Goal: Task Accomplishment & Management: Complete application form

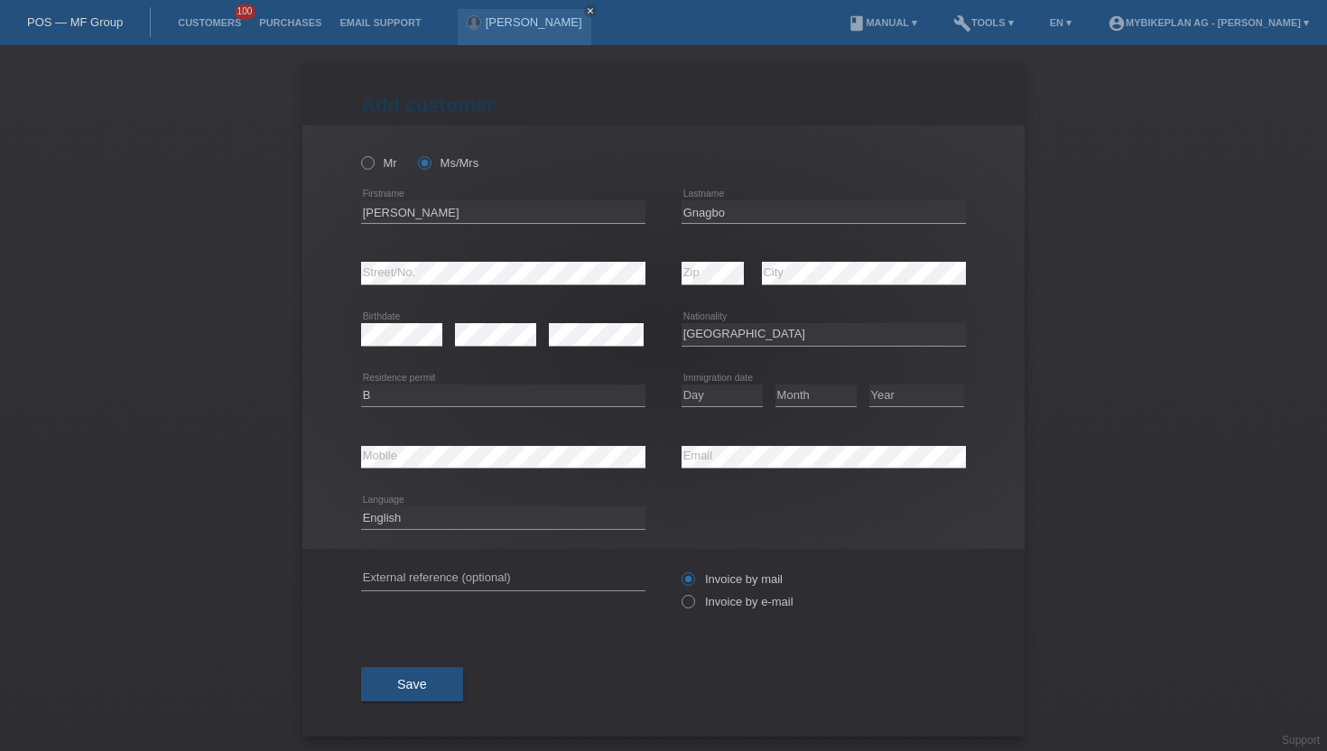
select select "FR"
select select "B"
click at [192, 22] on link "Customers" at bounding box center [209, 22] width 81 height 11
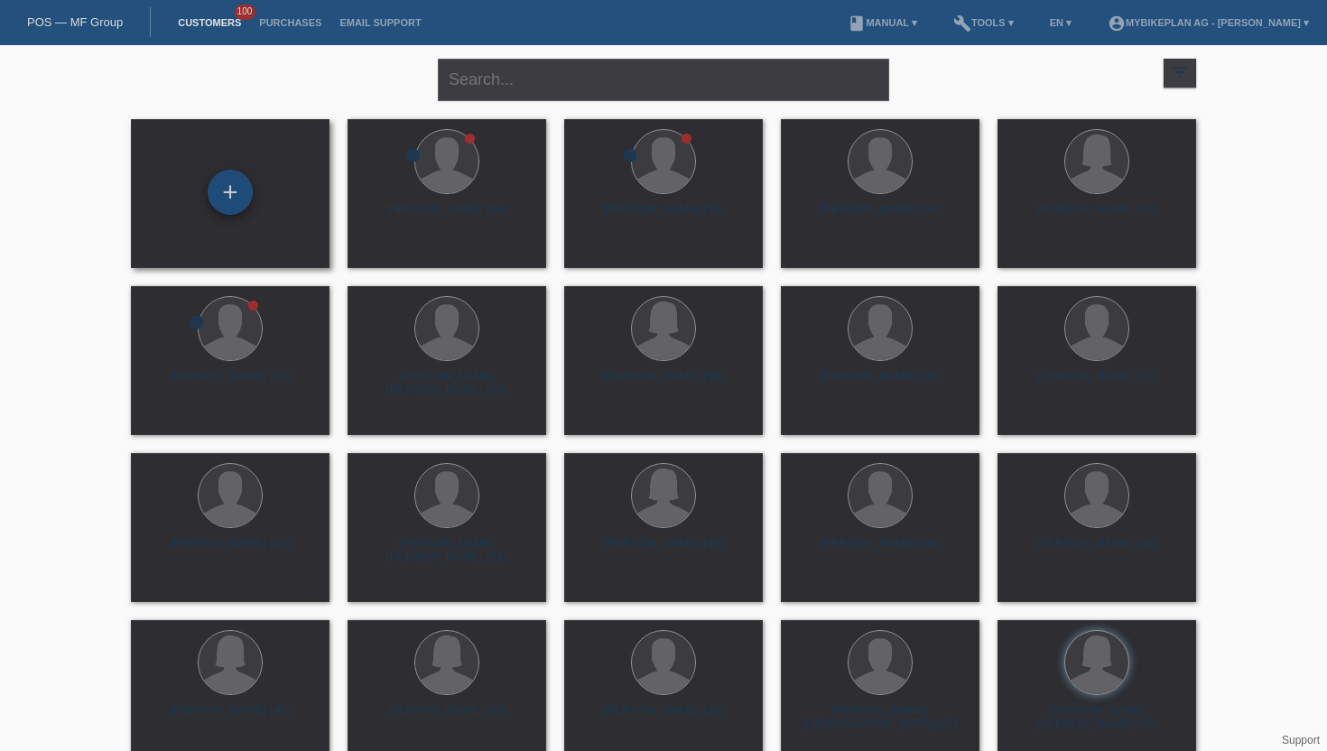
click at [240, 198] on div "+" at bounding box center [230, 192] width 45 height 45
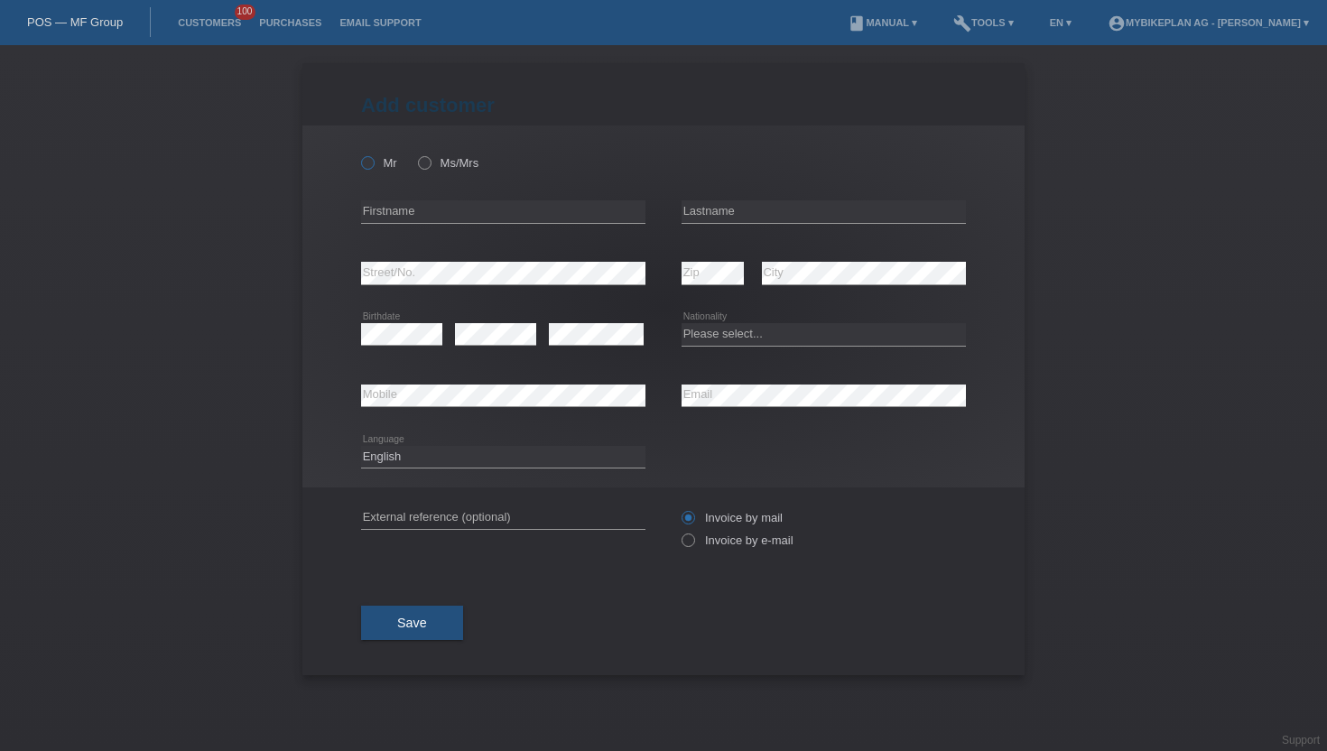
click at [358, 153] on icon at bounding box center [358, 153] width 0 height 0
click at [365, 165] on input "Mr" at bounding box center [367, 162] width 12 height 12
radio input "true"
click at [411, 218] on input "text" at bounding box center [503, 211] width 284 height 23
type input "Aleksandar"
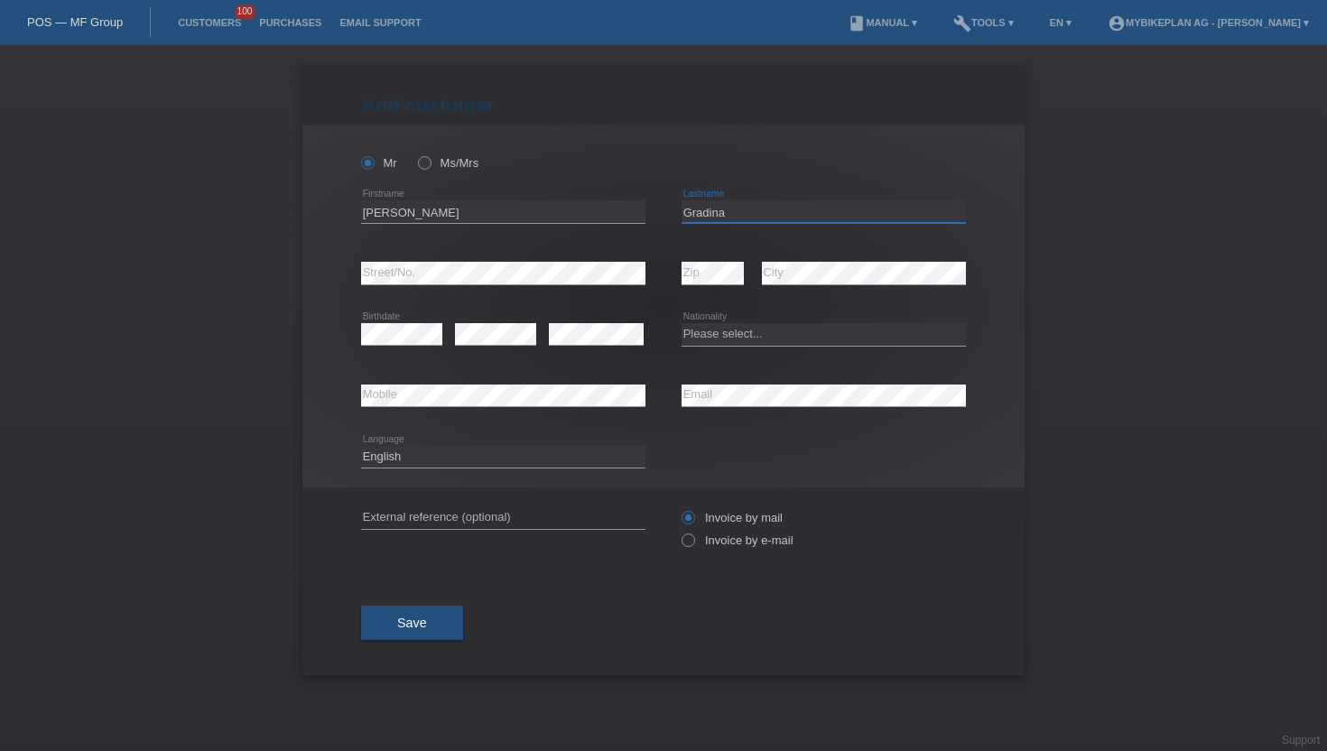
type input "Gradina"
click at [729, 335] on select "Please select... Switzerland Austria Germany Liechtenstein ------------ Afghani…" at bounding box center [823, 334] width 284 height 22
select select "RS"
click at [681, 324] on select "Please select... Switzerland Austria Germany Liechtenstein ------------ Afghani…" at bounding box center [823, 334] width 284 height 22
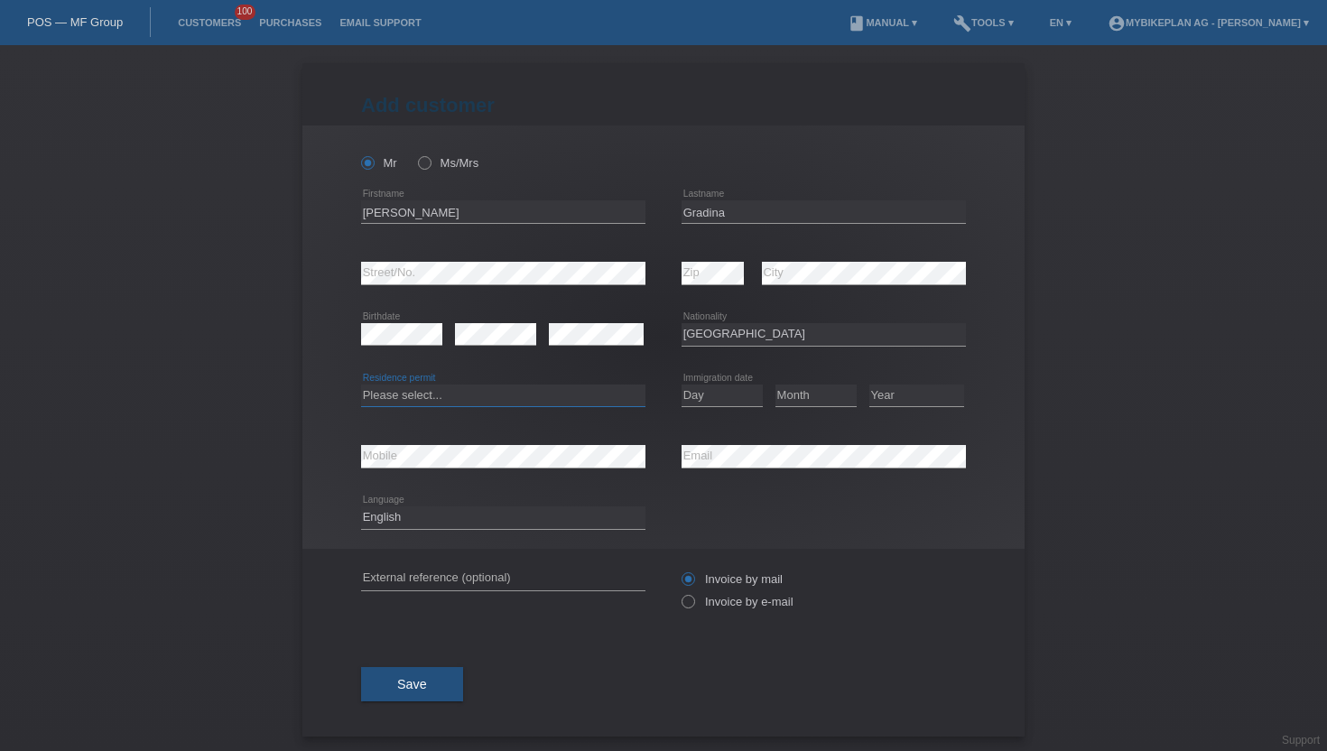
click at [417, 392] on select "Please select... C B B - Refugee status Other" at bounding box center [503, 395] width 284 height 22
select select "B"
click at [361, 384] on select "Please select... C B B - Refugee status Other" at bounding box center [503, 395] width 284 height 22
click at [714, 398] on select "Day 01 02 03 04 05 06 07 08 09 10 11" at bounding box center [721, 395] width 81 height 22
select select "03"
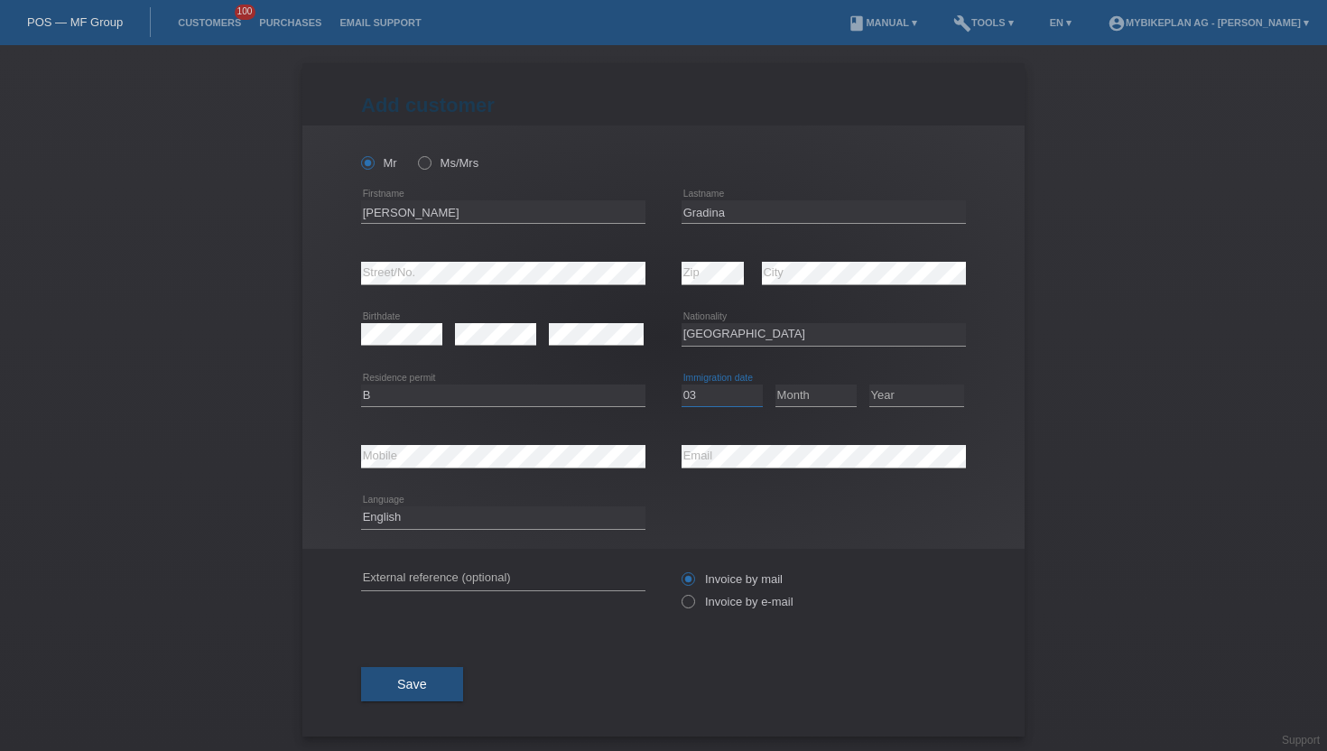
click at [681, 384] on select "Day 01 02 03 04 05 06 07 08 09 10 11" at bounding box center [721, 395] width 81 height 22
click at [800, 403] on select "Month 01 02 03 04 05 06 07 08 09 10 11" at bounding box center [815, 395] width 81 height 22
select select "07"
click at [775, 384] on select "Month 01 02 03 04 05 06 07 08 09 10 11" at bounding box center [815, 395] width 81 height 22
click at [897, 398] on select "Year 2025 2024 2023 2022 2021 2020 2019 2018 2017 2016 2015 2014 2013 2012 2011…" at bounding box center [916, 395] width 95 height 22
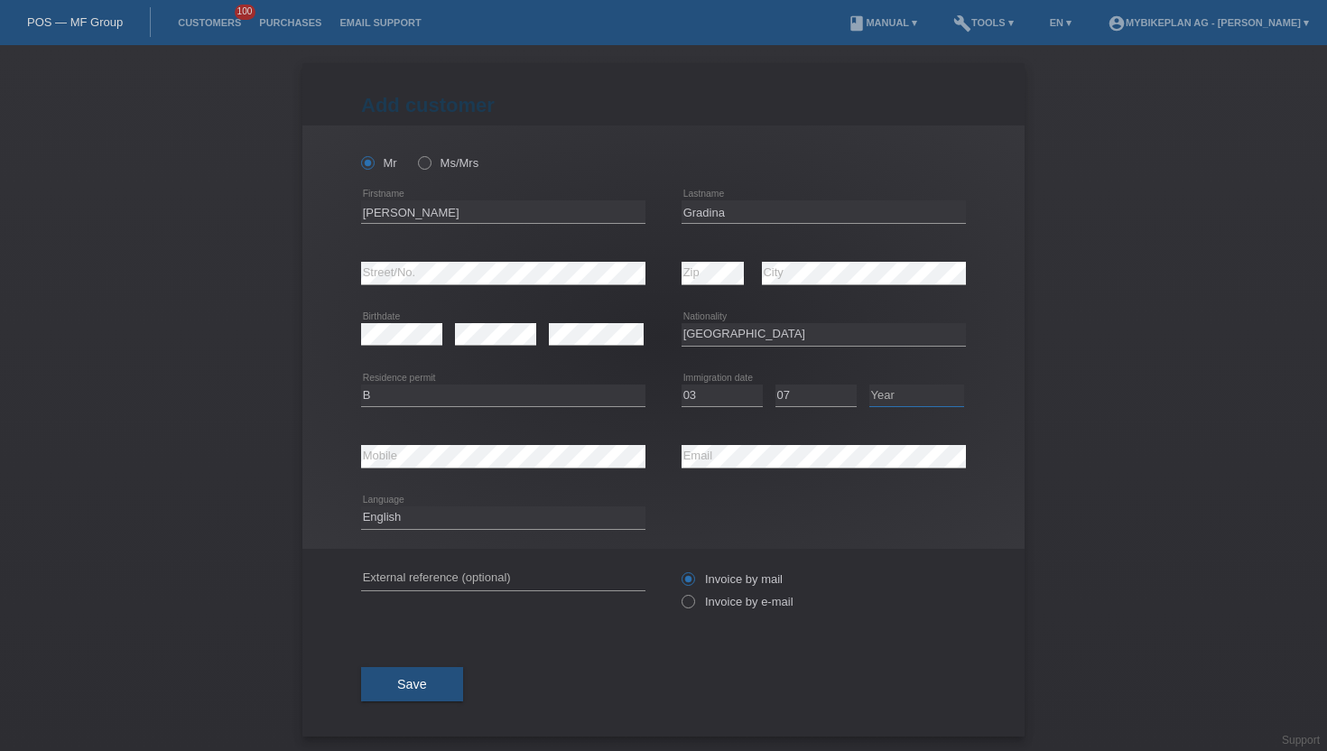
select select "2021"
click at [869, 384] on select "Year 2025 2024 2023 2022 2021 2020 2019 2018 2017 2016 2015 2014 2013 2012 2011…" at bounding box center [916, 395] width 95 height 22
click at [679, 592] on icon at bounding box center [679, 592] width 0 height 0
click at [688, 607] on input "Invoice by e-mail" at bounding box center [687, 606] width 12 height 23
radio input "true"
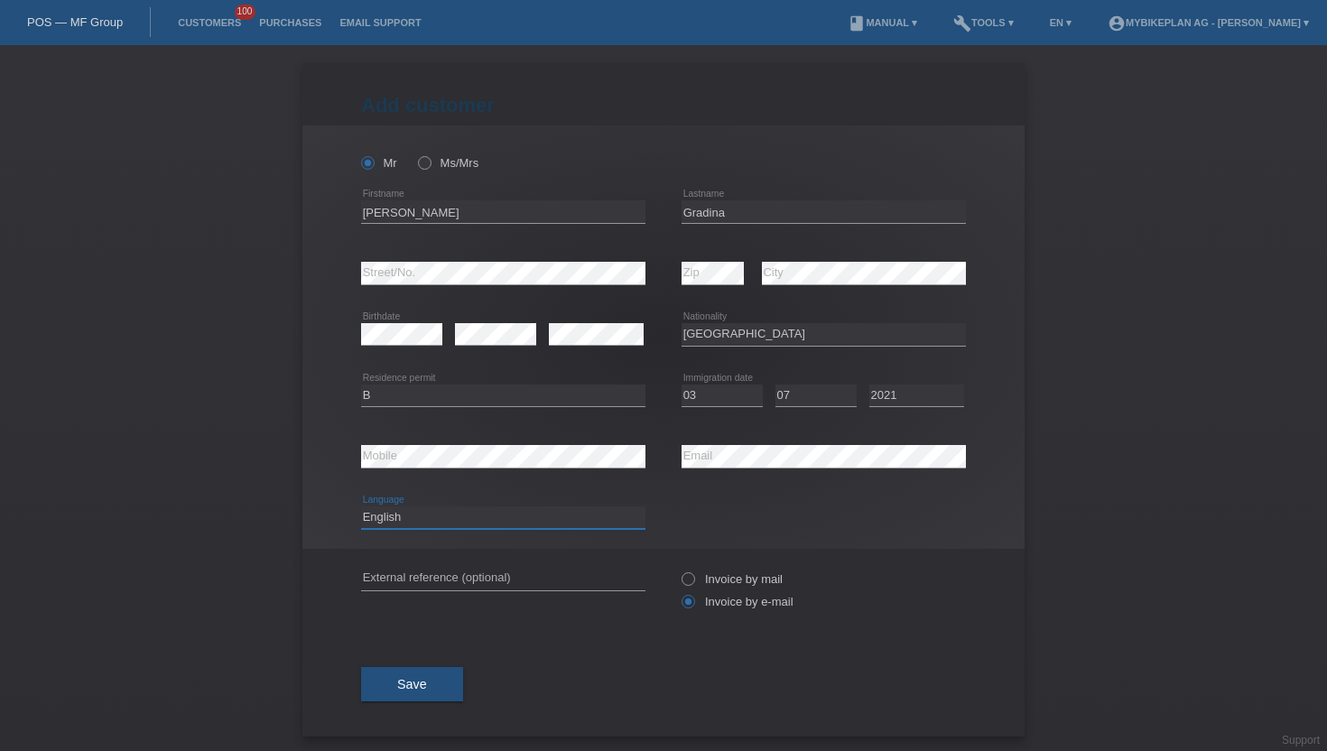
click at [431, 516] on select "Deutsch Français Italiano English" at bounding box center [503, 517] width 284 height 22
click at [361, 507] on select "Deutsch Français Italiano English" at bounding box center [503, 517] width 284 height 22
click at [392, 521] on select "Deutsch Français Italiano English" at bounding box center [503, 517] width 284 height 22
select select "en"
click at [361, 507] on select "Deutsch Français Italiano English" at bounding box center [503, 517] width 284 height 22
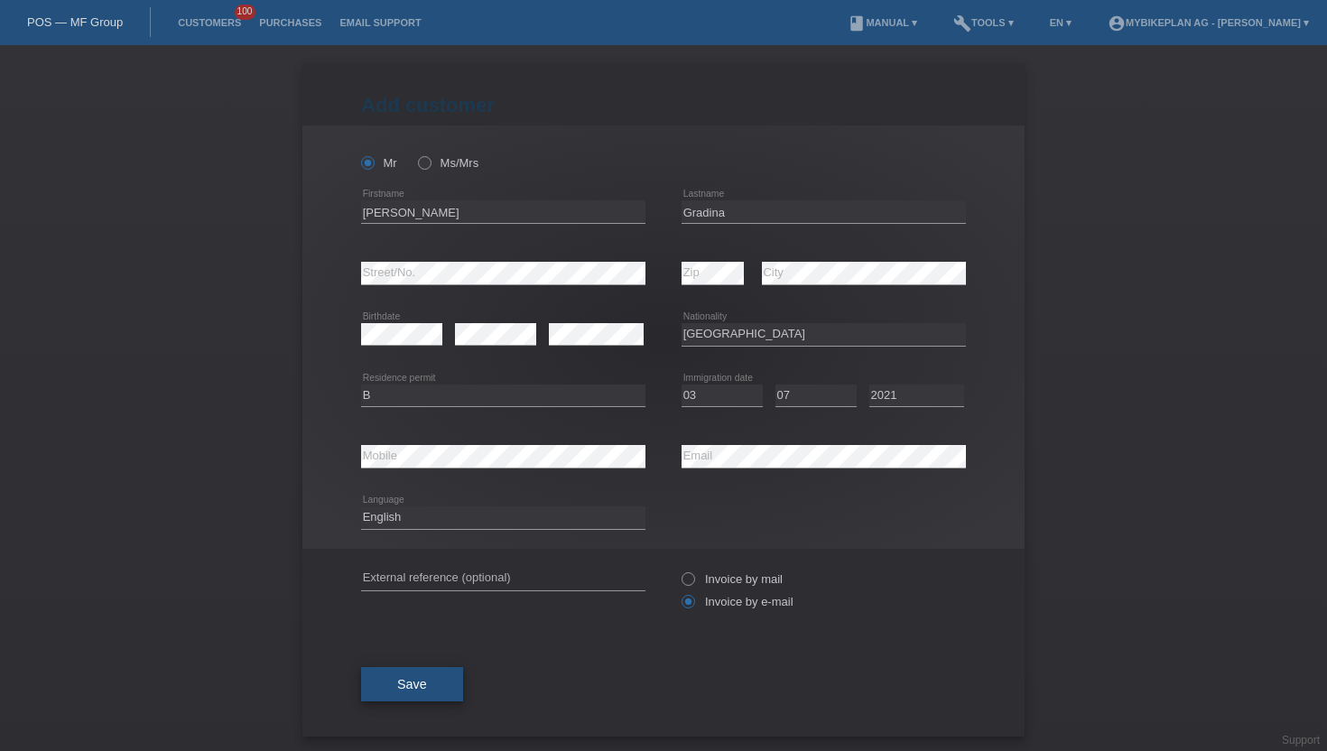
click at [395, 691] on button "Save" at bounding box center [412, 684] width 102 height 34
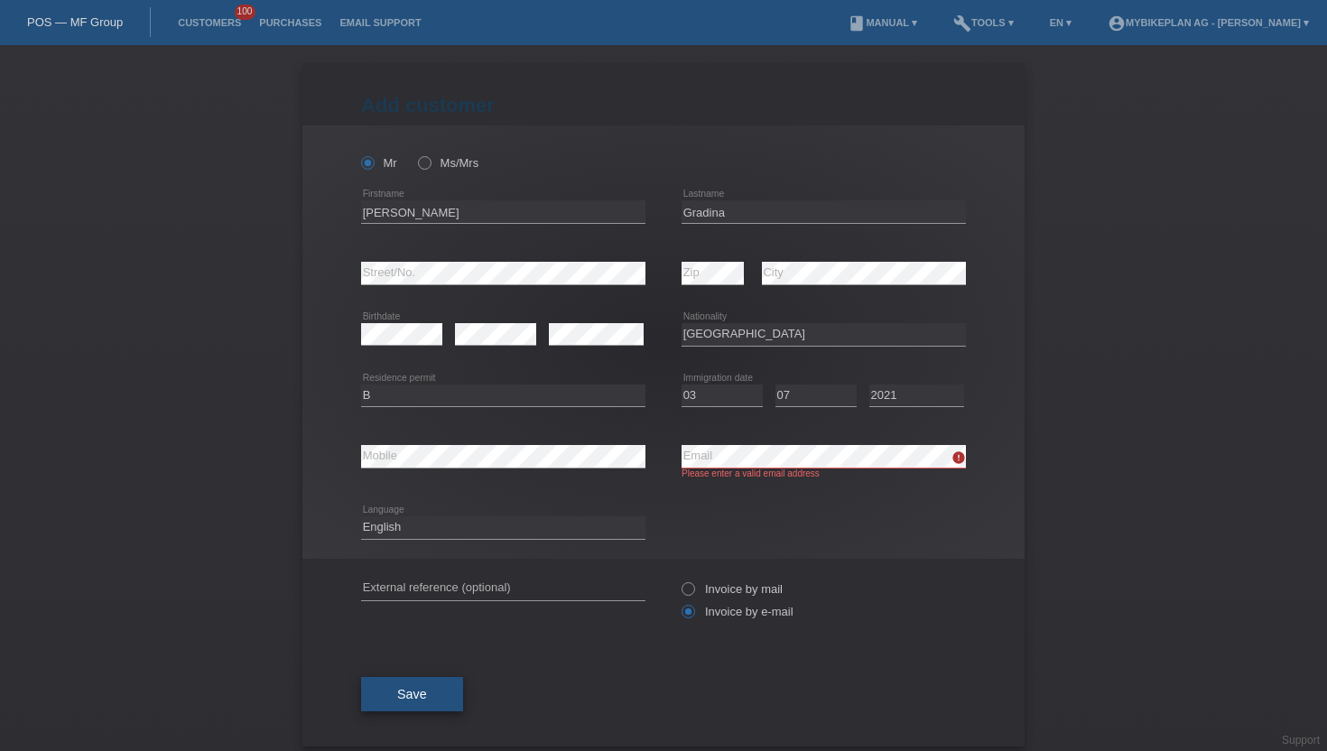
click at [408, 701] on span "Save" at bounding box center [412, 694] width 30 height 14
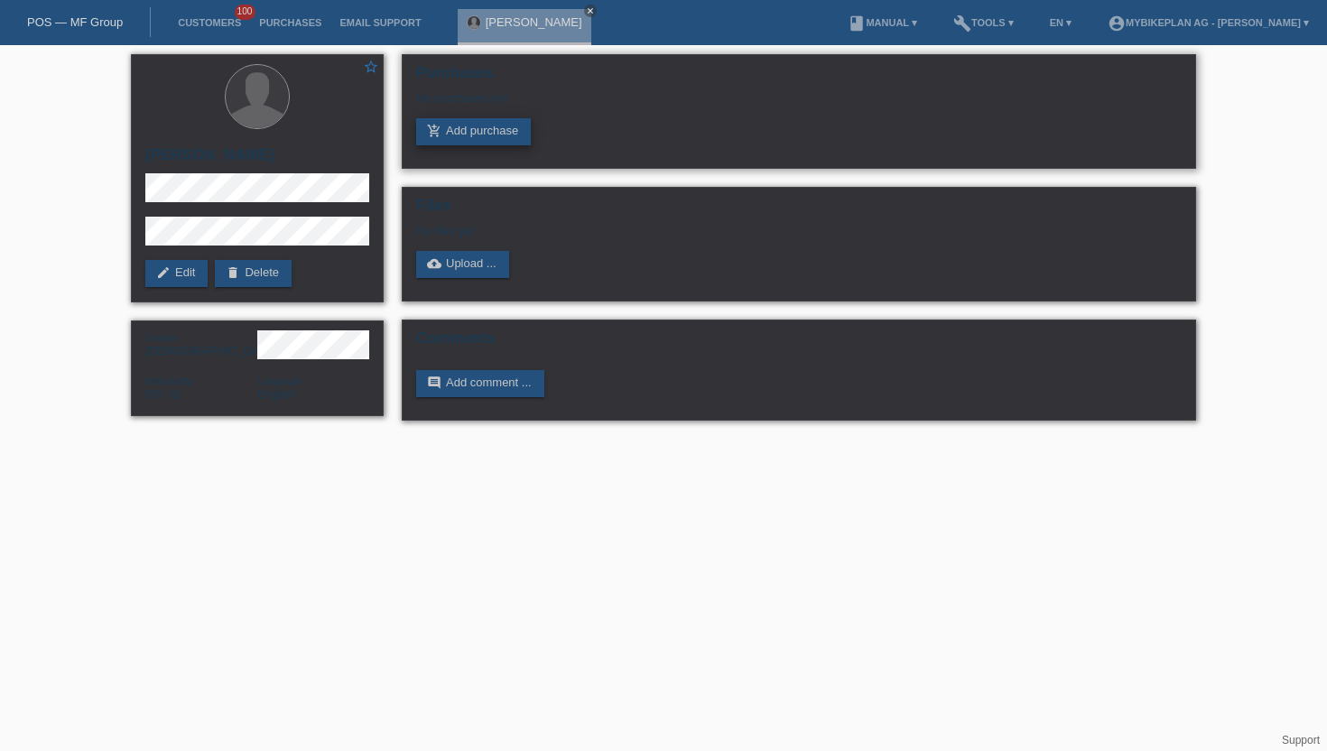
click at [475, 134] on link "add_shopping_cart Add purchase" at bounding box center [473, 131] width 115 height 27
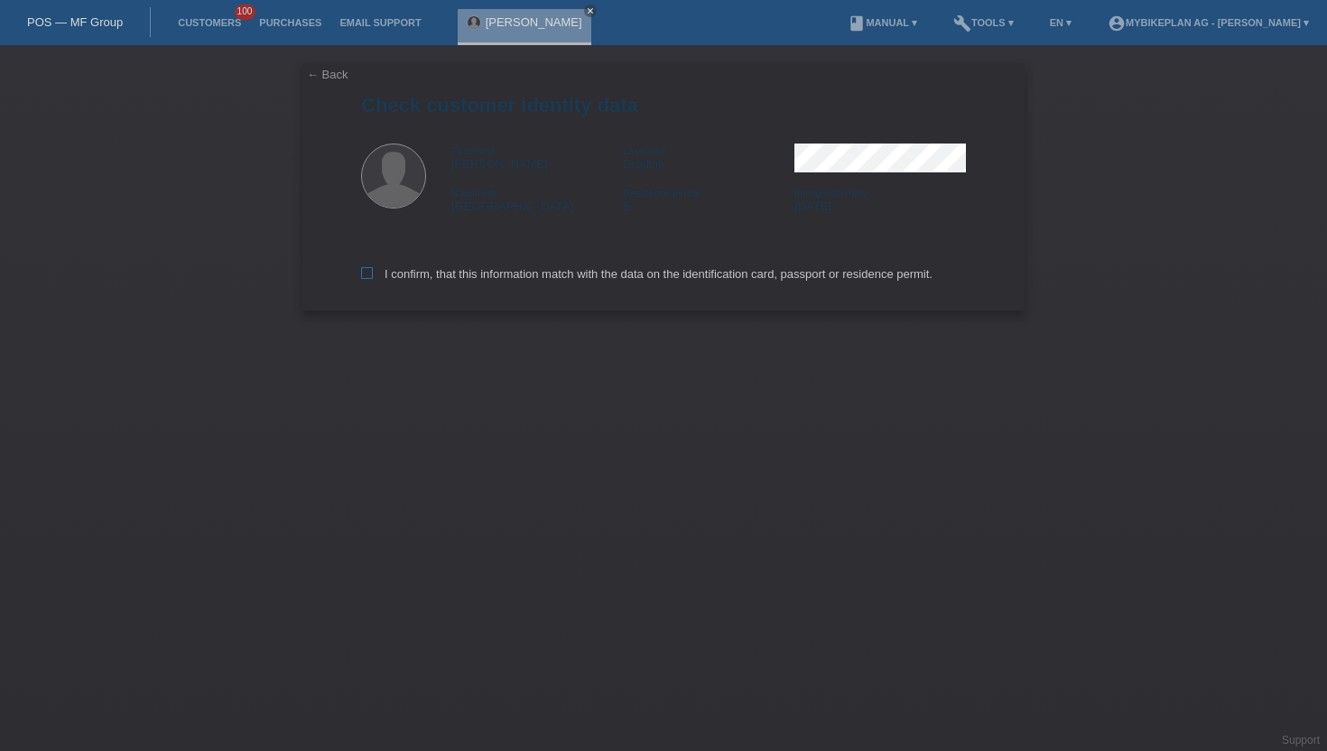
click at [369, 281] on label "I confirm, that this information match with the data on the identification card…" at bounding box center [646, 274] width 571 height 14
click at [369, 279] on input "I confirm, that this information match with the data on the identification card…" at bounding box center [367, 273] width 12 height 12
checkbox input "true"
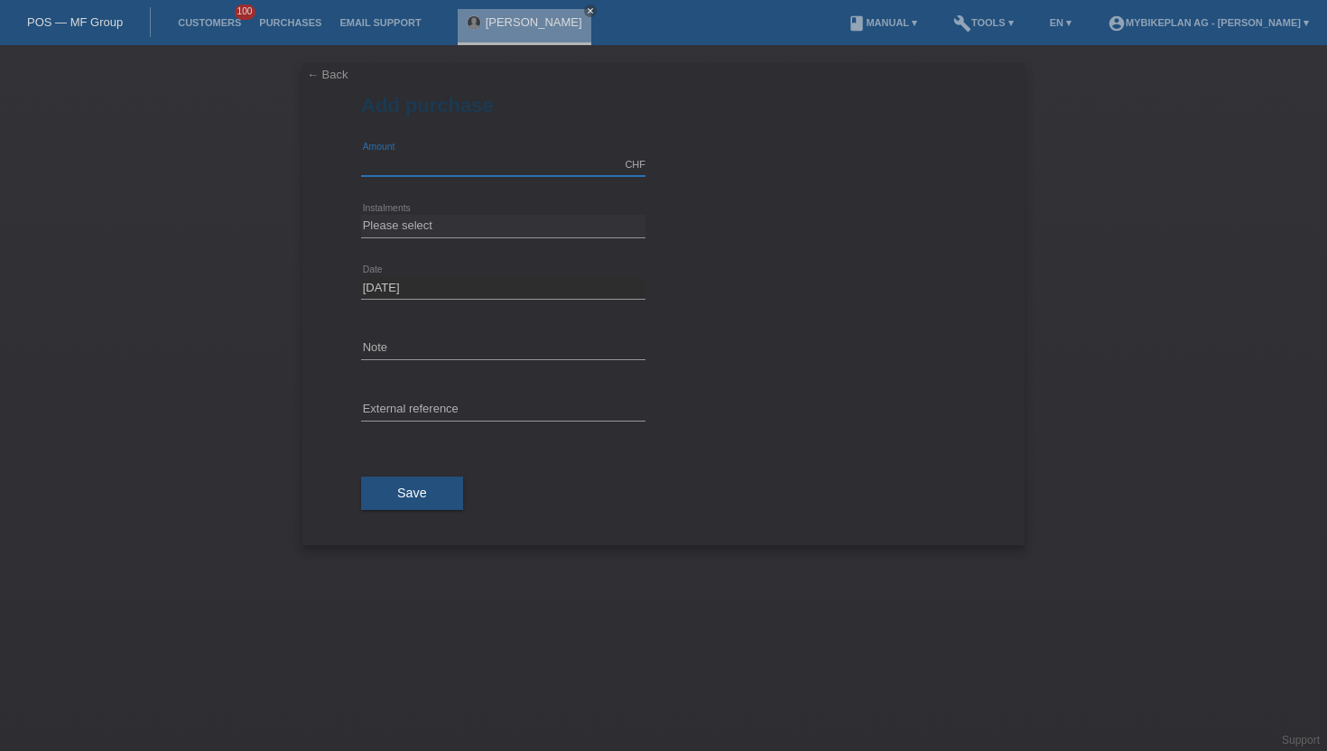
click at [408, 165] on input "text" at bounding box center [503, 164] width 284 height 23
type input "5499.00"
click at [374, 231] on select "Please select 6 instalments 12 instalments 18 instalments 24 instalments 36 ins…" at bounding box center [503, 226] width 284 height 22
select select "487"
click at [361, 215] on select "Please select 6 instalments 12 instalments 18 instalments 24 instalments 36 ins…" at bounding box center [503, 226] width 284 height 22
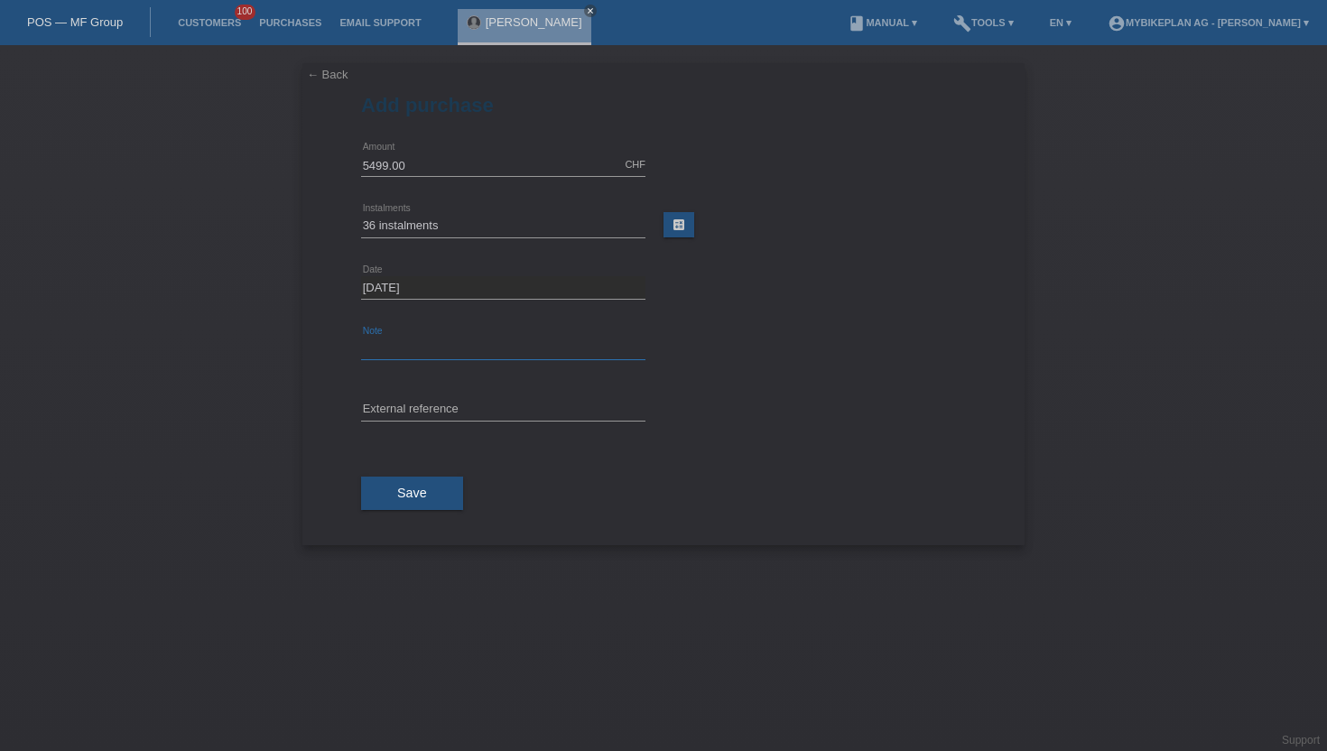
click at [411, 355] on input "text" at bounding box center [503, 349] width 284 height 23
click at [400, 415] on input "text" at bounding box center [503, 410] width 284 height 23
click at [395, 488] on button "Save" at bounding box center [412, 494] width 102 height 34
